Goal: Information Seeking & Learning: Learn about a topic

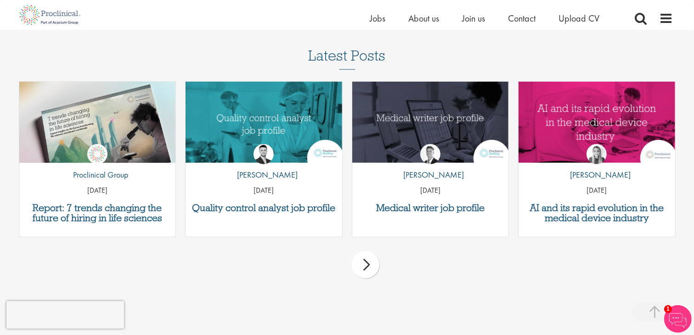
scroll to position [935, 0]
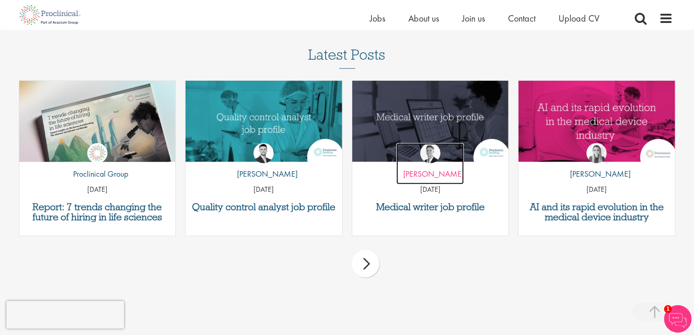
click at [429, 173] on p "by George Watson" at bounding box center [430, 174] width 68 height 12
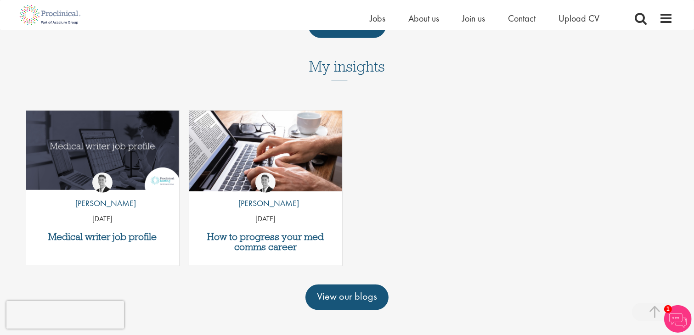
scroll to position [661, 0]
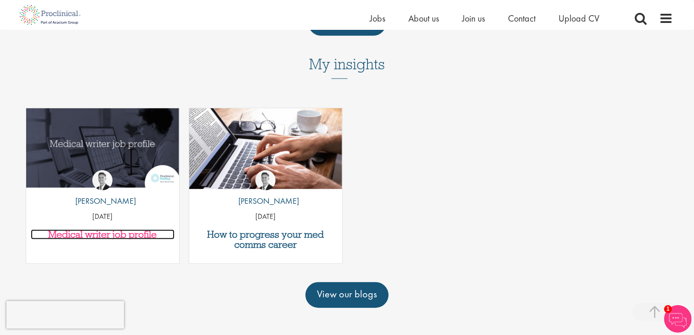
click at [112, 230] on h3 "Medical writer job profile" at bounding box center [103, 235] width 144 height 10
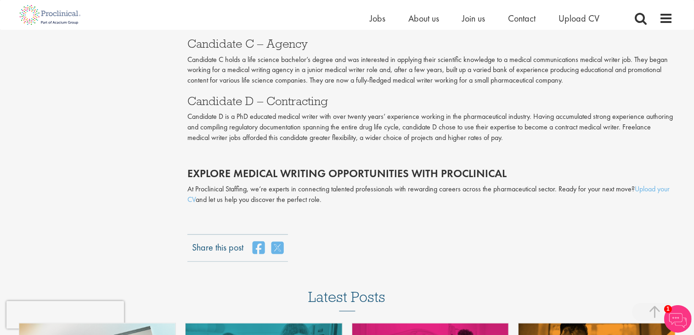
scroll to position [1791, 0]
